Goal: Task Accomplishment & Management: Manage account settings

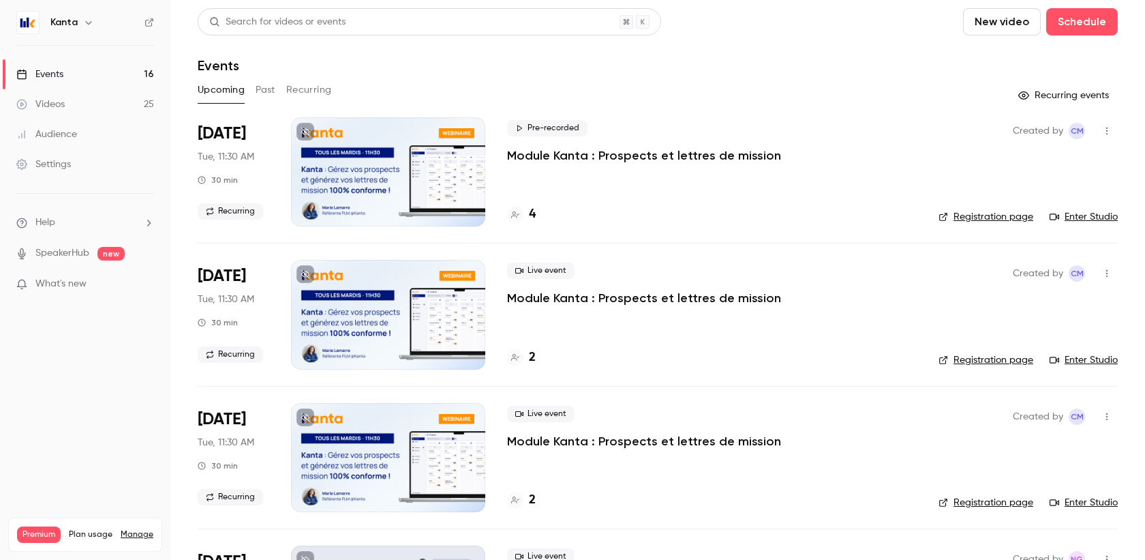
click at [127, 529] on link "Manage" at bounding box center [137, 534] width 33 height 11
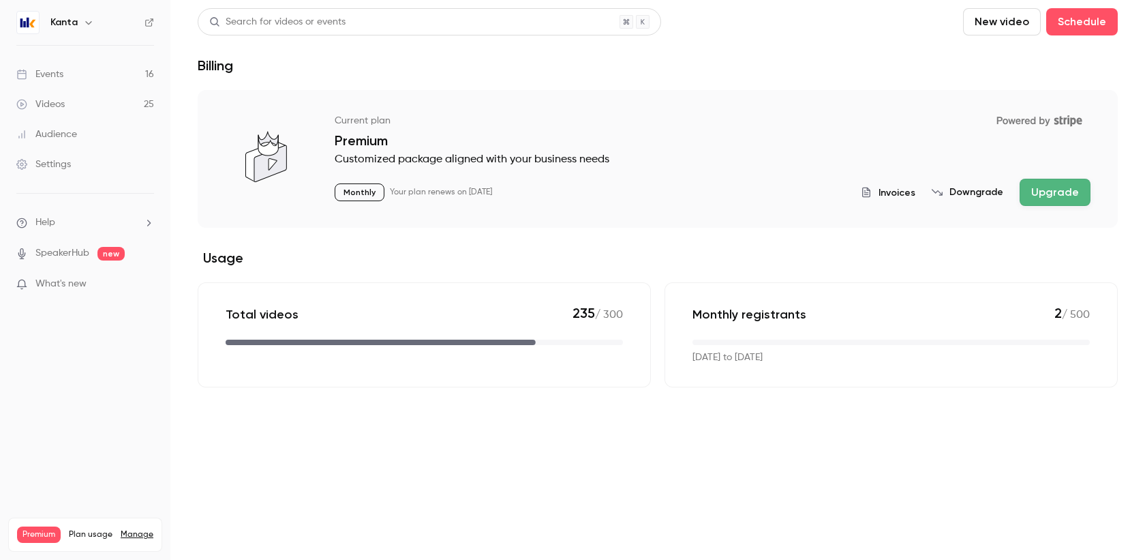
click at [902, 192] on span "Invoices" at bounding box center [896, 192] width 37 height 14
